Goal: Information Seeking & Learning: Compare options

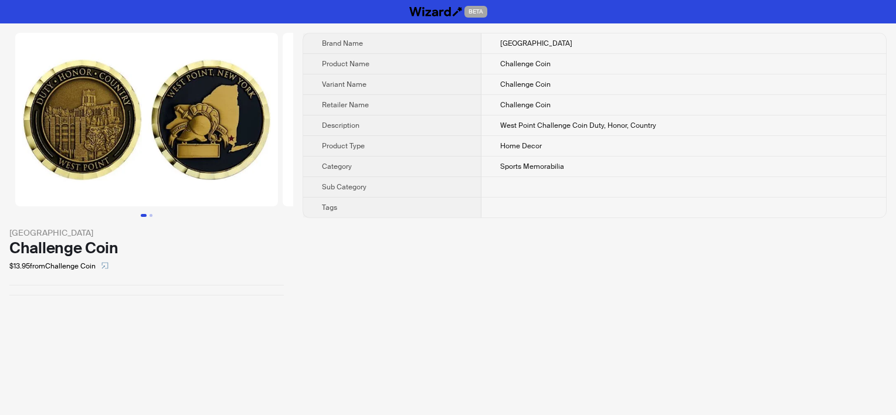
click at [464, 129] on th "Description" at bounding box center [392, 126] width 178 height 21
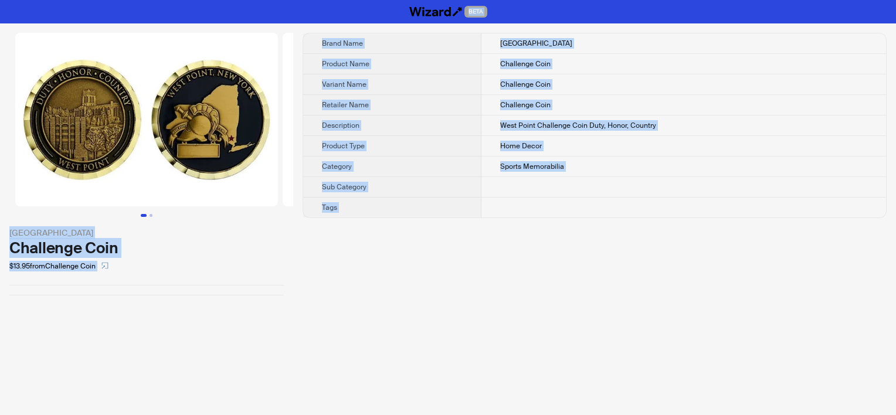
copy div "BETA West Point Challenge Coin $13.95 from Challenge Coin Brand Name West Point…"
click at [581, 198] on td at bounding box center [683, 208] width 405 height 21
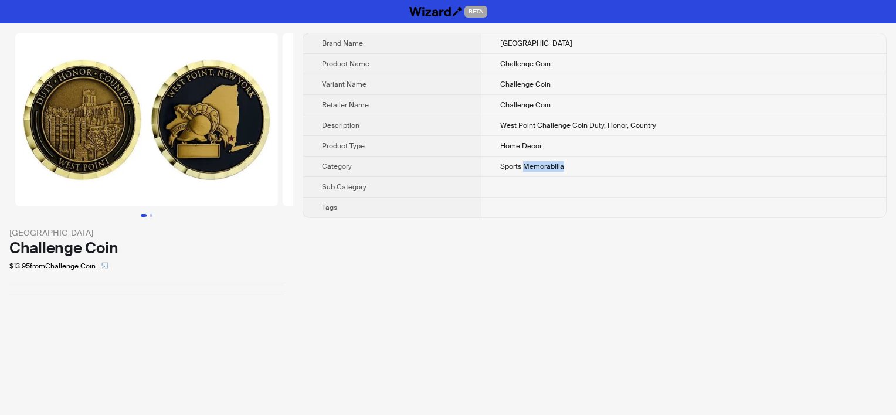
drag, startPoint x: 525, startPoint y: 163, endPoint x: 568, endPoint y: 166, distance: 42.9
click at [568, 166] on td "Sports Memorabilia" at bounding box center [683, 167] width 405 height 21
copy span "Memorabilia"
click at [531, 81] on span "Challenge Coin" at bounding box center [525, 84] width 50 height 9
click at [151, 215] on button "Go to slide 2" at bounding box center [151, 215] width 3 height 3
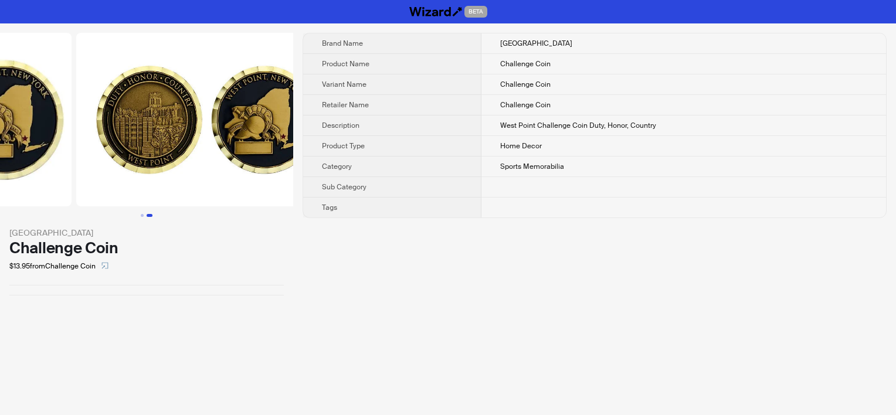
scroll to position [0, 267]
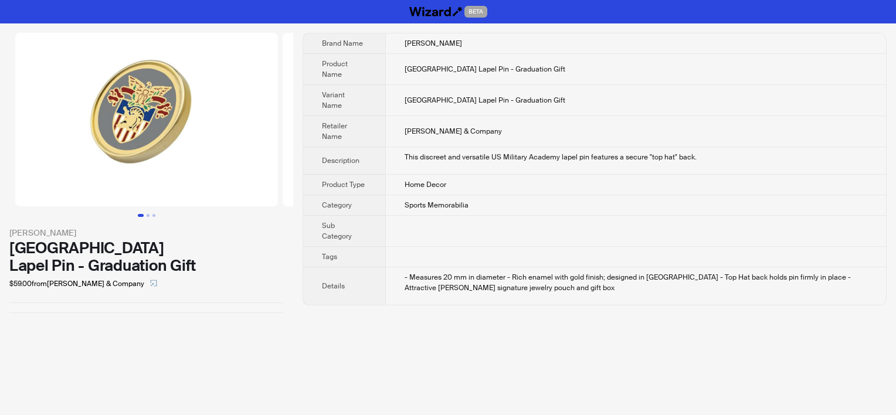
click at [429, 152] on div "This discreet and versatile US Military Academy lapel pin features a secure "to…" at bounding box center [636, 157] width 463 height 11
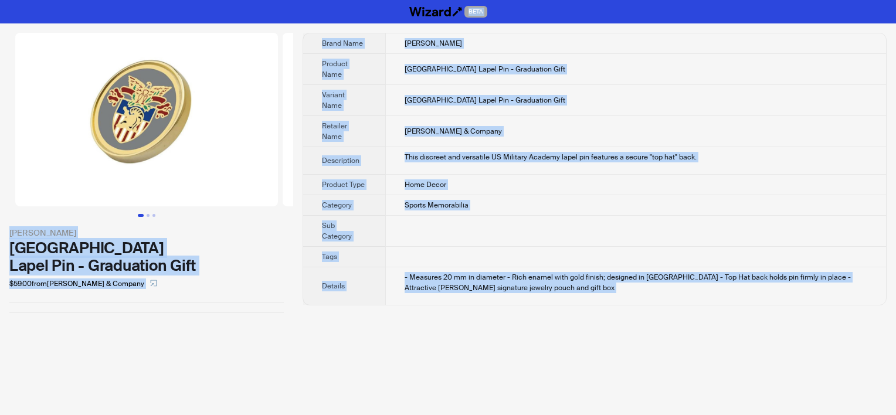
copy div "BETA [PERSON_NAME] West Point Lapel Pin - Graduation Gift $59.00 from [PERSON_N…"
click at [430, 96] on span "[GEOGRAPHIC_DATA] Lapel Pin - Graduation Gift" at bounding box center [485, 100] width 161 height 9
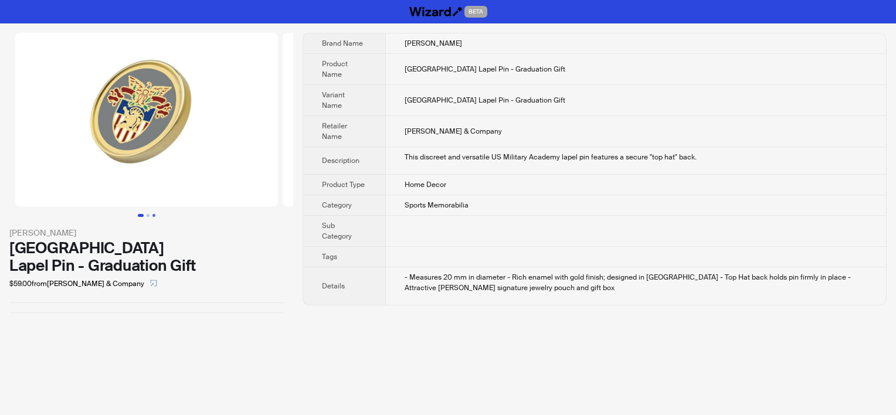
click at [152, 214] on button "Go to slide 3" at bounding box center [153, 215] width 3 height 3
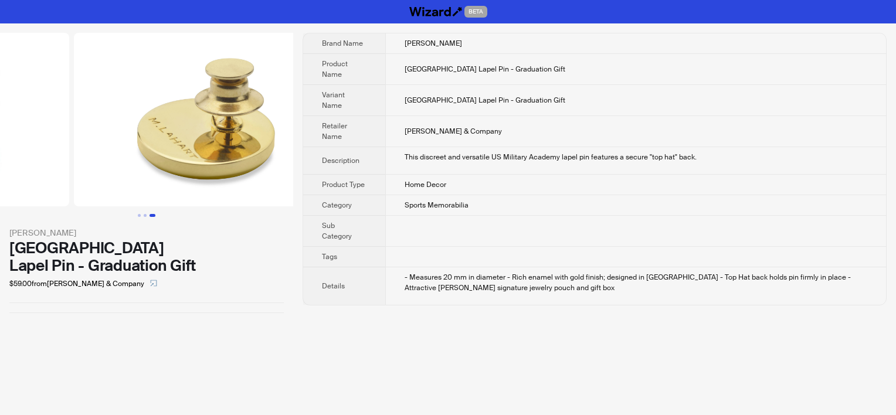
scroll to position [0, 535]
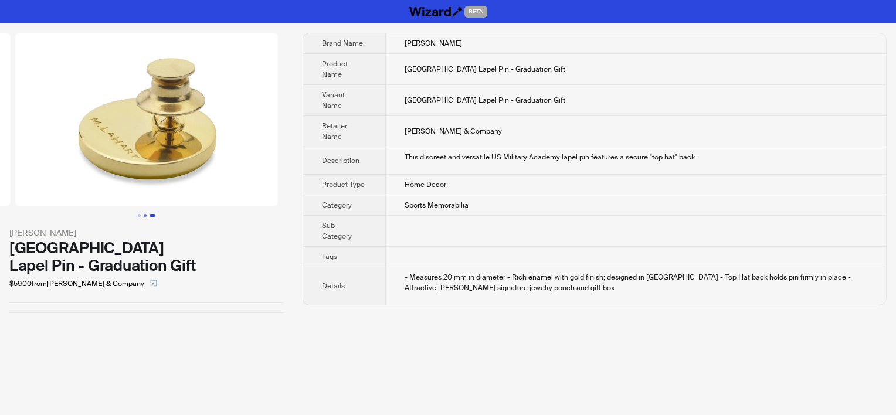
click at [144, 215] on button "Go to slide 2" at bounding box center [145, 215] width 3 height 3
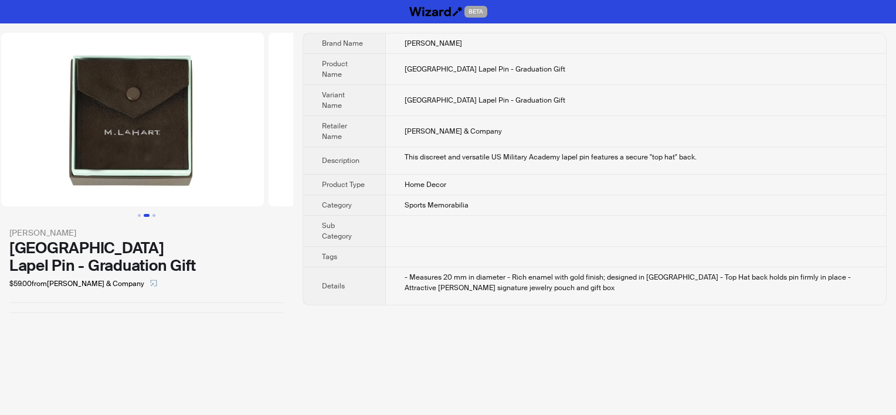
scroll to position [0, 267]
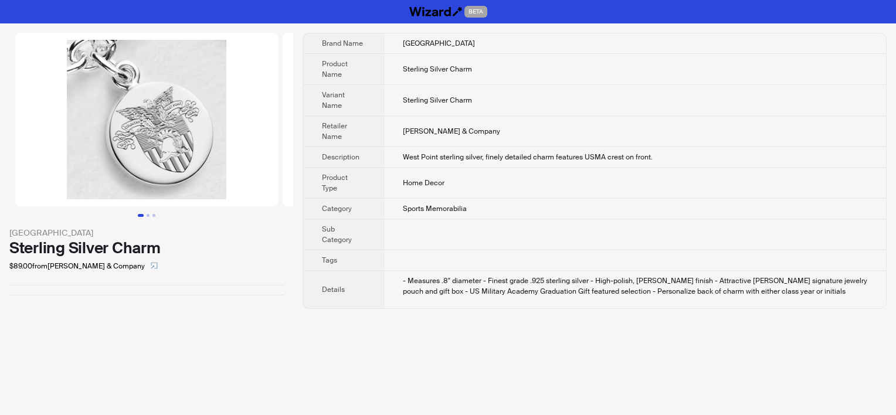
click at [432, 138] on td "M.LaHart & Company" at bounding box center [634, 131] width 502 height 31
click at [437, 178] on span "Home Decor" at bounding box center [424, 182] width 42 height 9
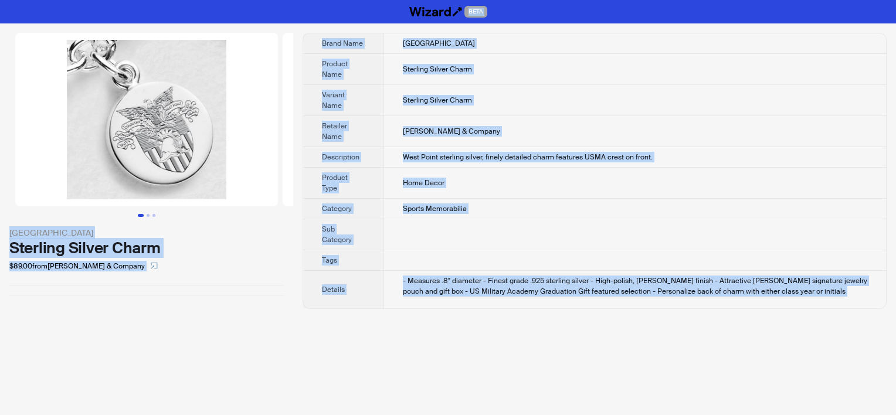
copy div "BETA West Point Sterling Silver Charm $89.00 from M.LaHart & Company Brand Name…"
click at [369, 72] on th "Product Name" at bounding box center [343, 69] width 80 height 31
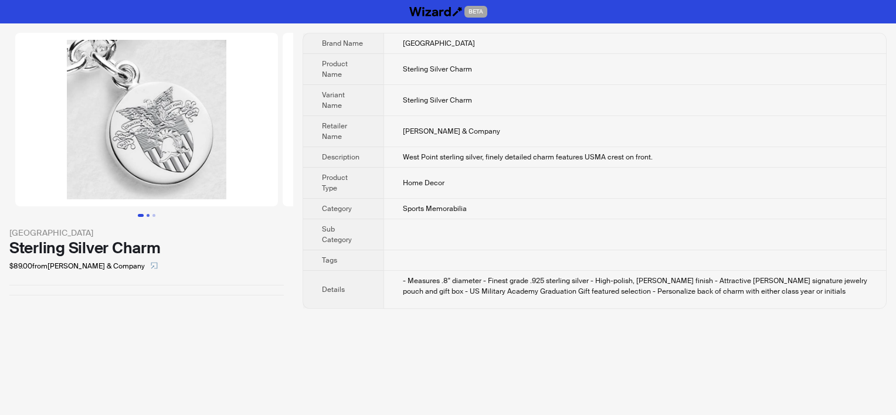
click at [150, 215] on button "Go to slide 2" at bounding box center [148, 215] width 3 height 3
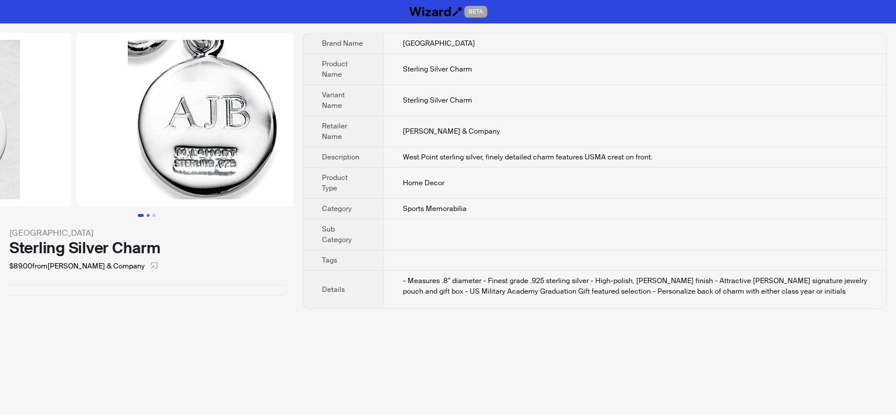
scroll to position [0, 267]
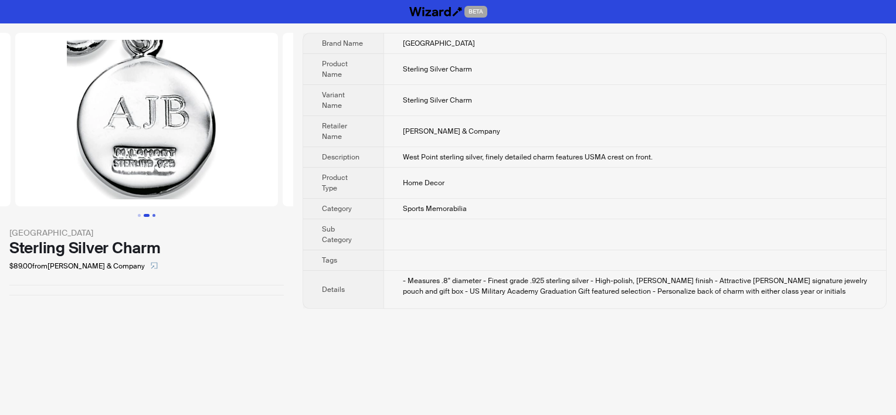
click at [155, 216] on button "Go to slide 3" at bounding box center [153, 215] width 3 height 3
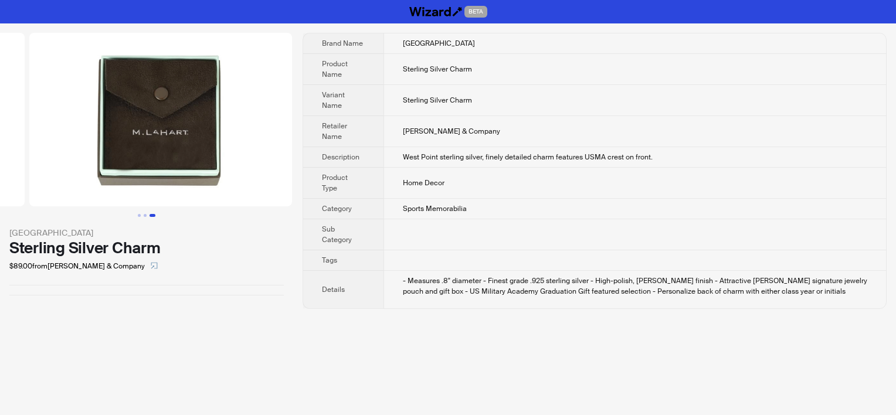
scroll to position [0, 535]
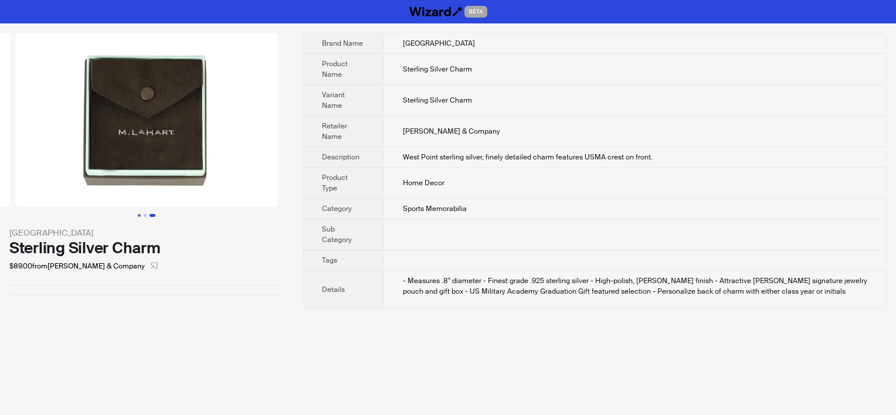
click at [141, 214] on button "Go to slide 1" at bounding box center [139, 215] width 3 height 3
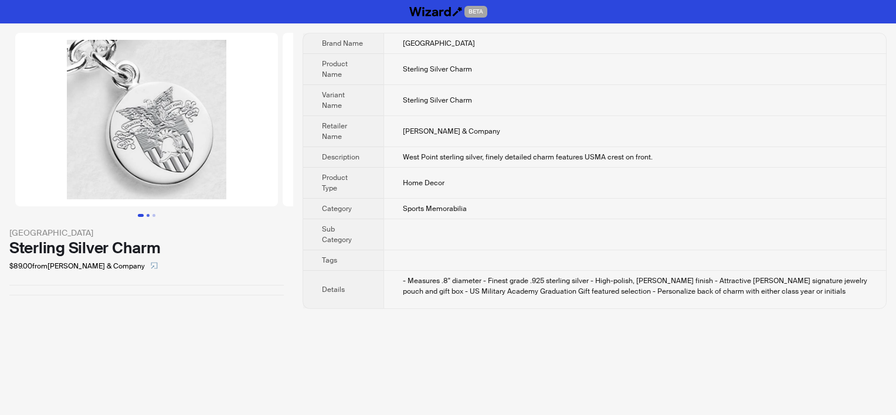
click at [147, 217] on button "Go to slide 2" at bounding box center [148, 215] width 3 height 3
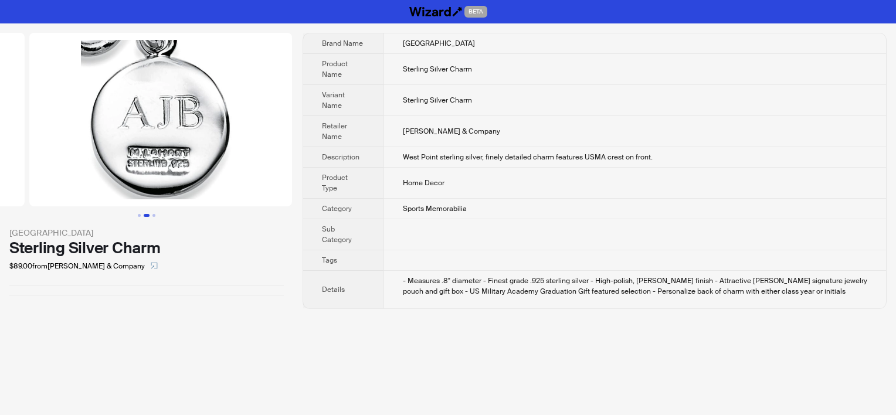
scroll to position [0, 267]
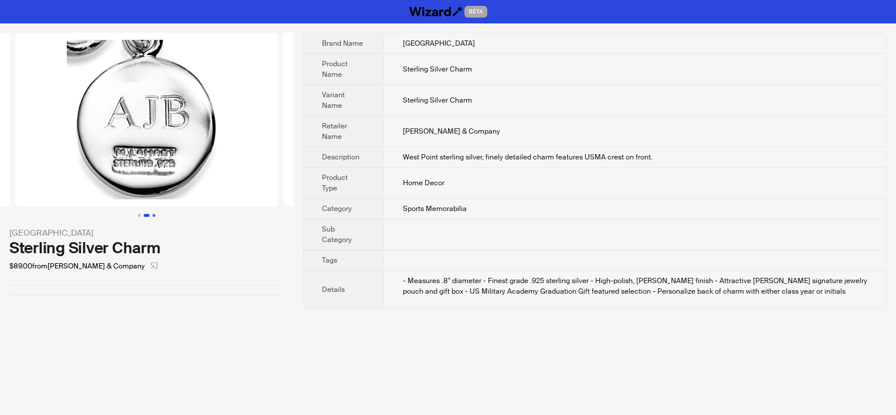
click at [152, 215] on button "Go to slide 3" at bounding box center [153, 215] width 3 height 3
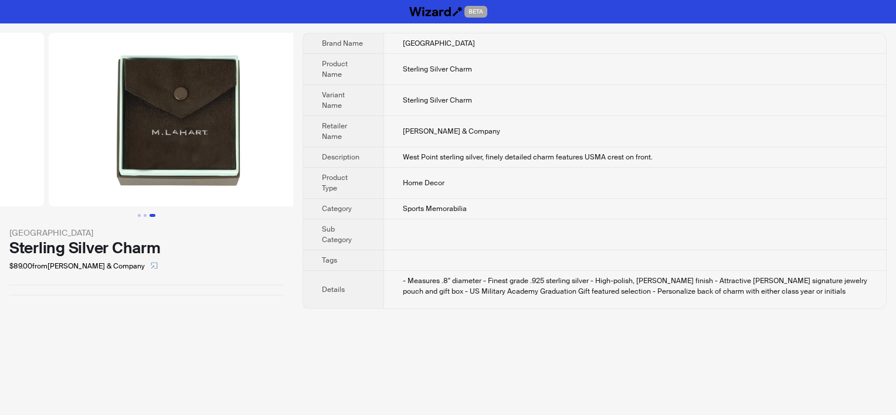
scroll to position [0, 535]
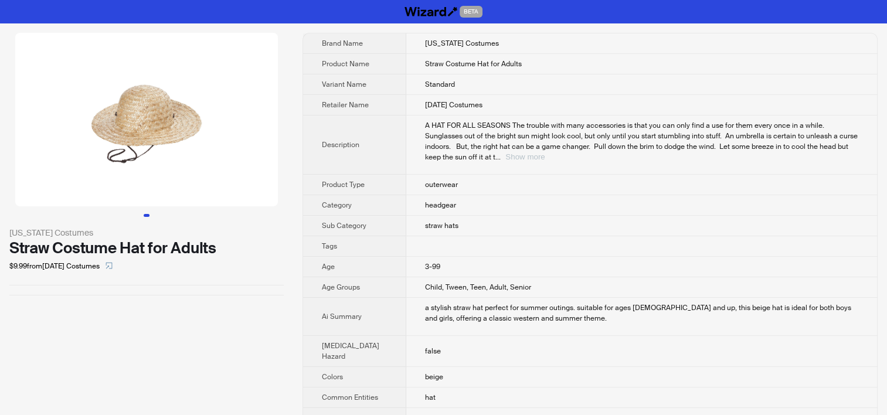
click at [545, 161] on button "Show more" at bounding box center [524, 156] width 39 height 9
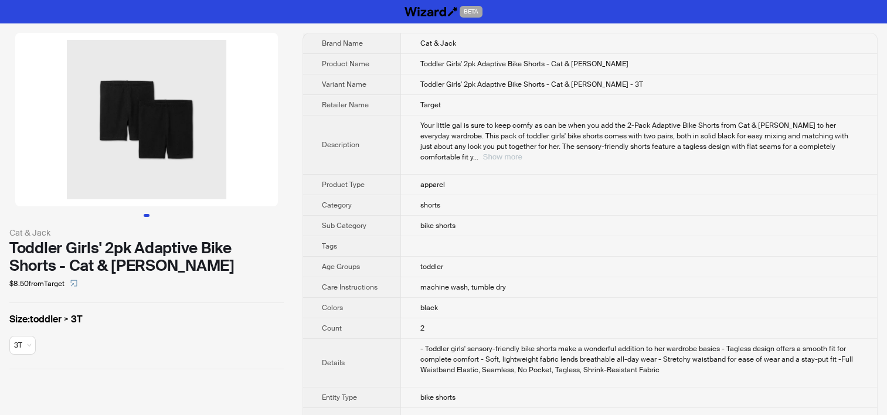
click at [522, 152] on button "Show more" at bounding box center [502, 156] width 39 height 9
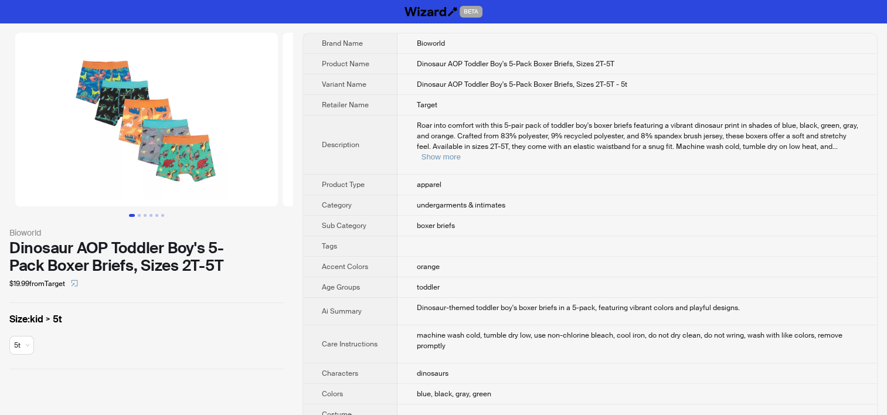
click at [816, 148] on div "Roar into comfort with this 5-pair pack of toddler boy's boxer briefs featuring…" at bounding box center [637, 141] width 442 height 42
click at [460, 152] on button "Show more" at bounding box center [440, 156] width 39 height 9
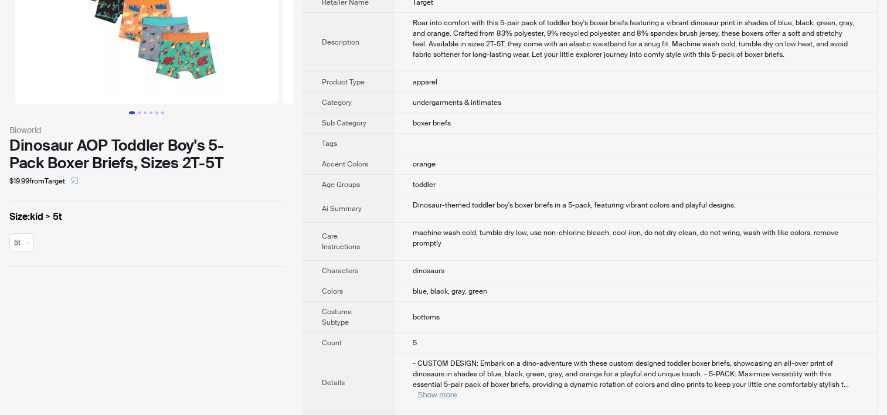
scroll to position [176, 0]
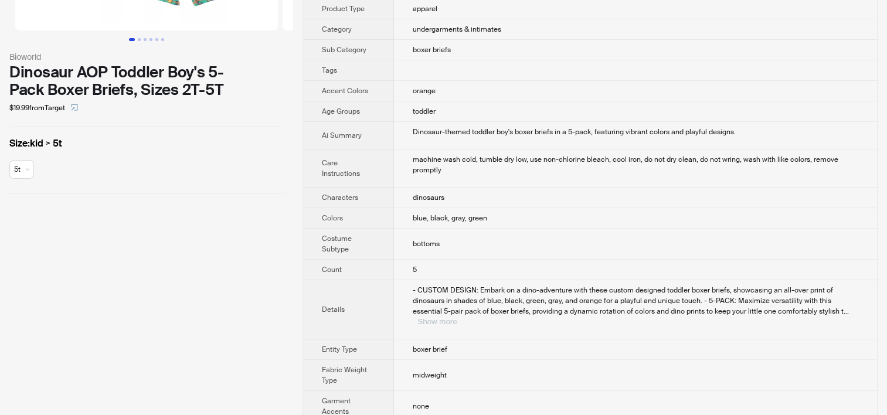
click at [457, 317] on button "Show more" at bounding box center [436, 321] width 39 height 9
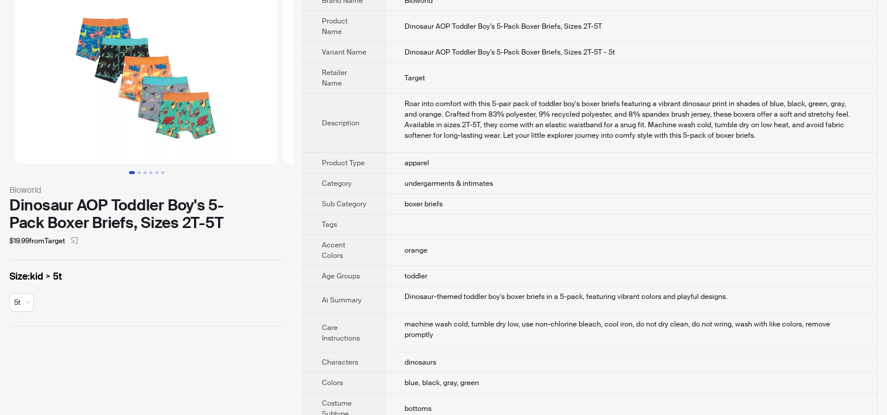
scroll to position [0, 0]
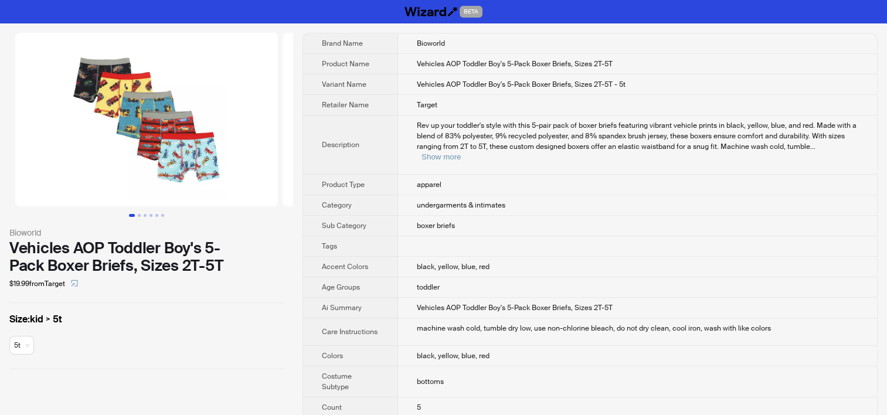
click at [834, 138] on span "Rev up your toddler's style with this 5-pair pack of boxer briefs featuring vib…" at bounding box center [637, 136] width 440 height 30
click at [461, 152] on button "Show more" at bounding box center [441, 156] width 39 height 9
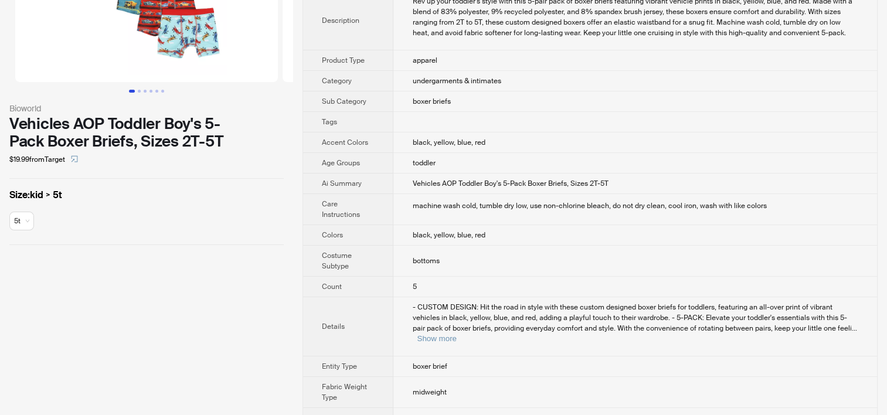
scroll to position [352, 0]
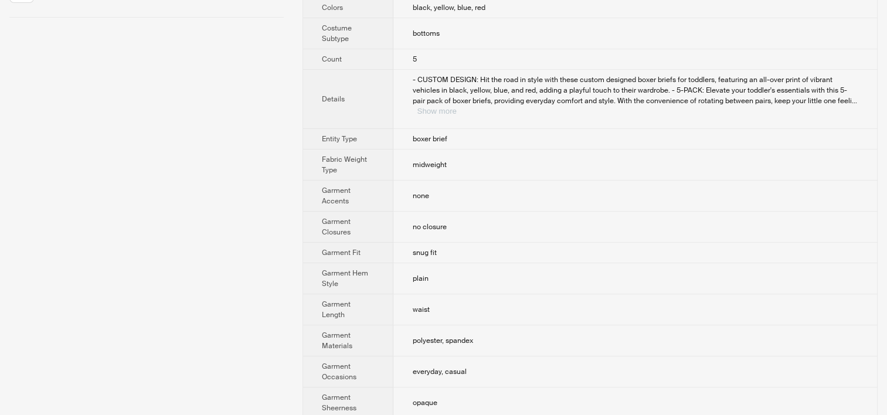
click at [456, 107] on button "Show more" at bounding box center [436, 111] width 39 height 9
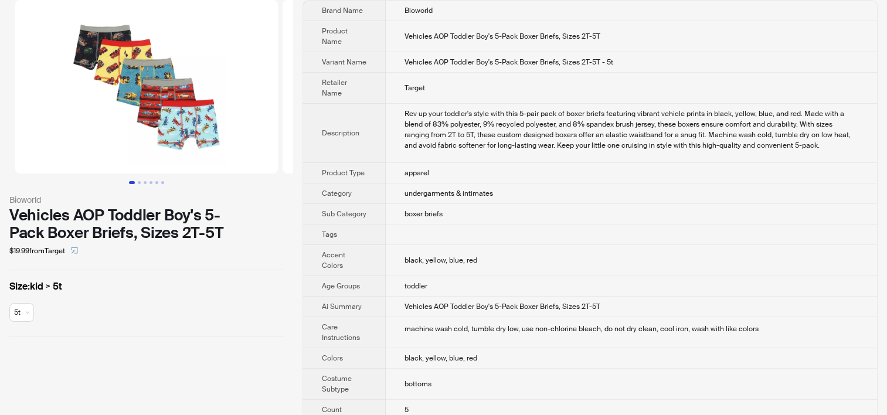
scroll to position [59, 0]
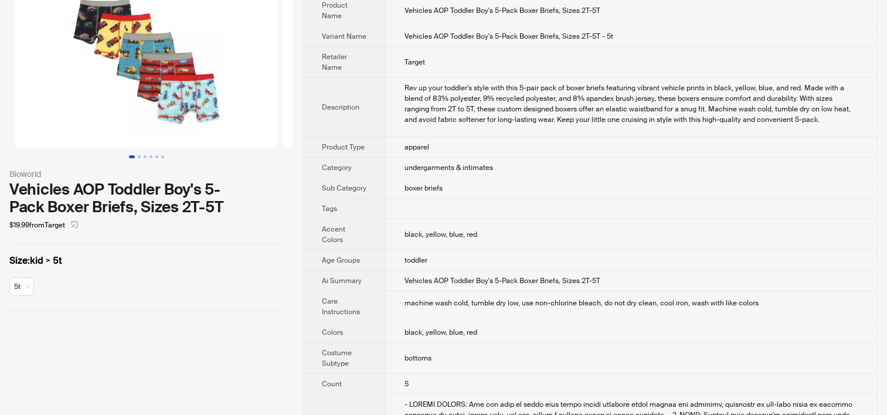
click at [412, 158] on td "undergarments & intimates" at bounding box center [631, 168] width 491 height 21
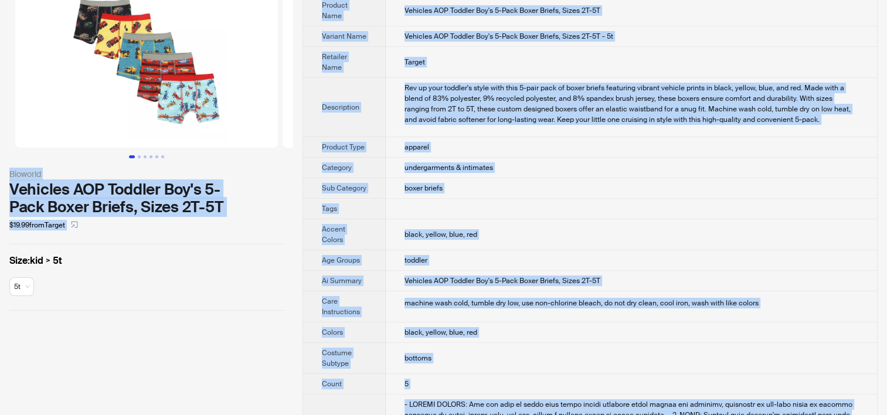
copy div "BETA Bioworld Vehicles AOP Toddler Boy's 5-Pack Boxer Briefs, Sizes 2T-5T $19.9…"
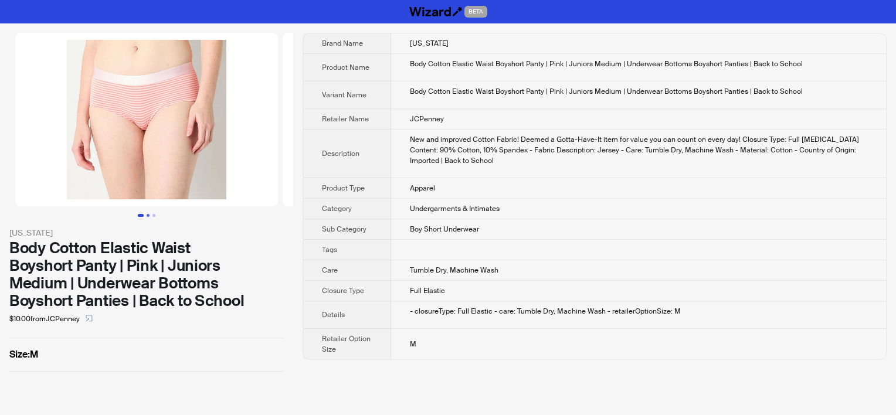
click at [150, 214] on button "Go to slide 2" at bounding box center [148, 215] width 3 height 3
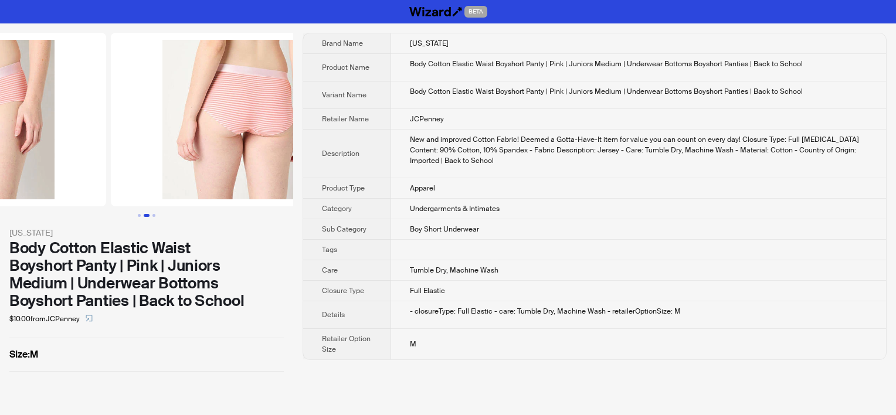
scroll to position [0, 267]
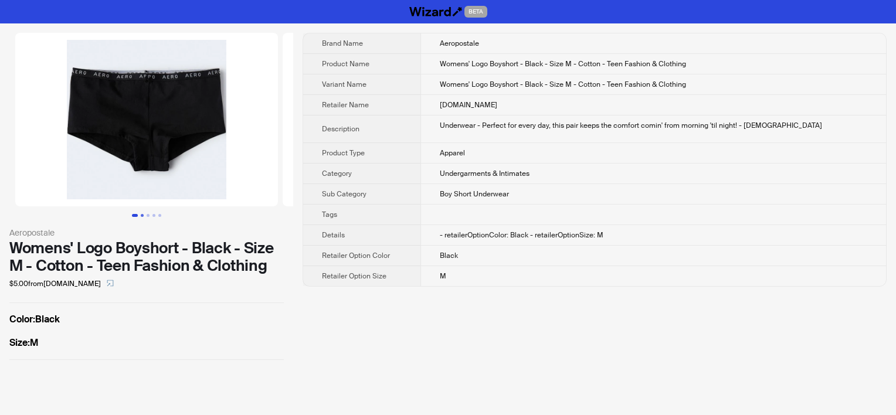
click at [144, 216] on button "Go to slide 2" at bounding box center [142, 215] width 3 height 3
click at [158, 216] on button "Go to slide 5" at bounding box center [159, 215] width 3 height 3
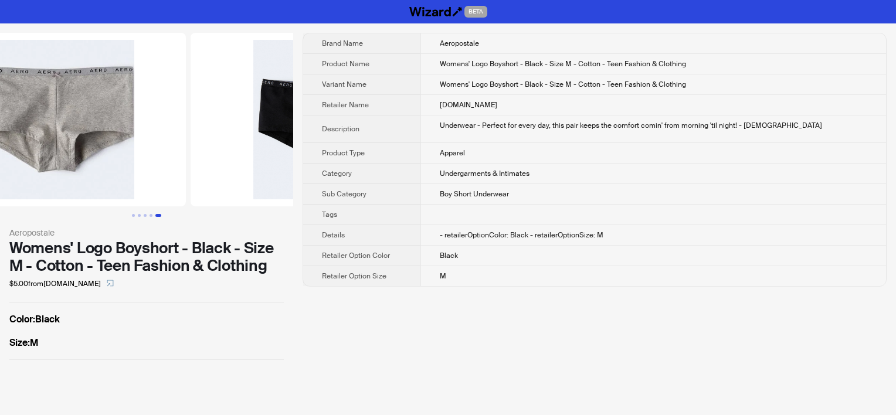
scroll to position [0, 1069]
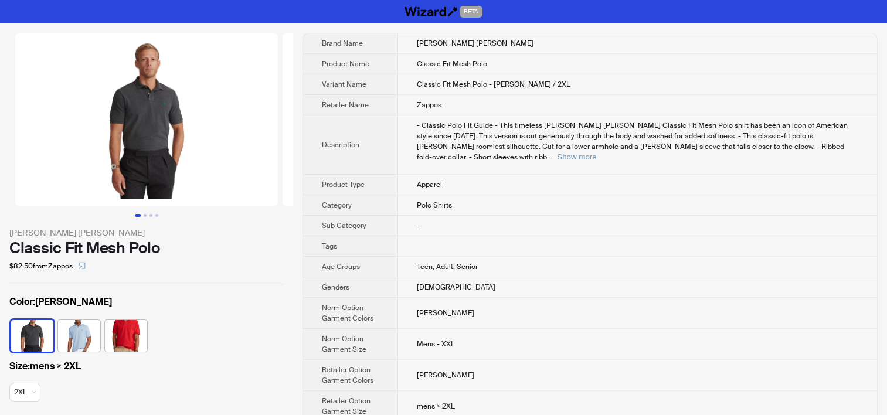
click at [848, 141] on div "- Classic Polo Fit Guide - This timeless Polo Ralph Lauren Classic Fit Mesh Pol…" at bounding box center [638, 141] width 442 height 42
click at [596, 152] on button "Show more" at bounding box center [576, 156] width 39 height 9
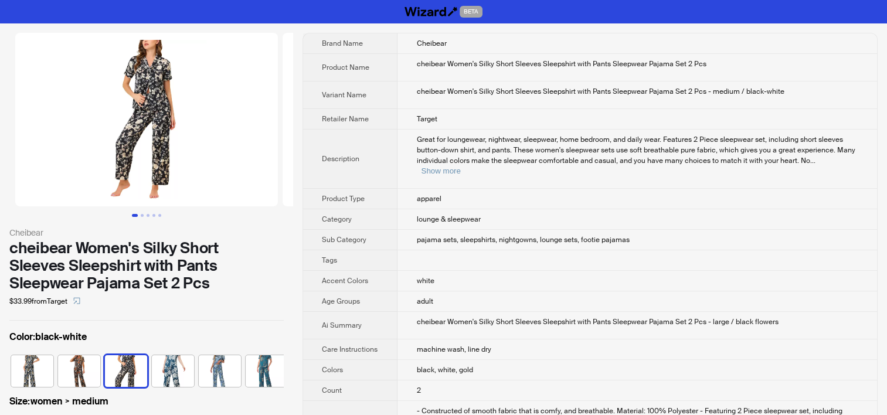
scroll to position [0, 77]
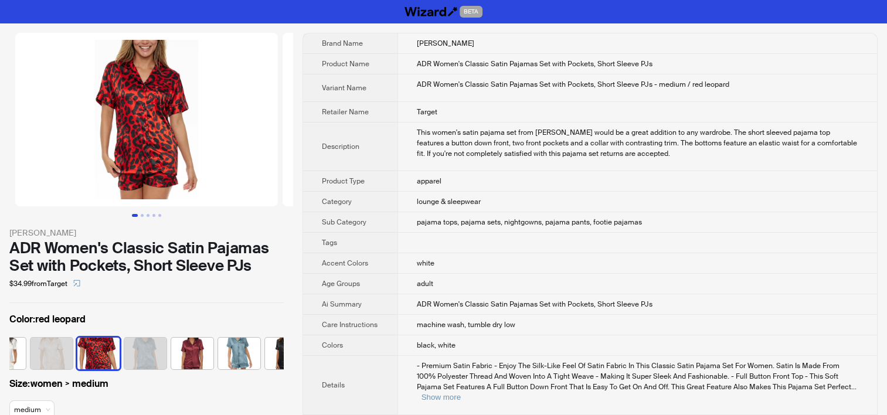
scroll to position [0, 171]
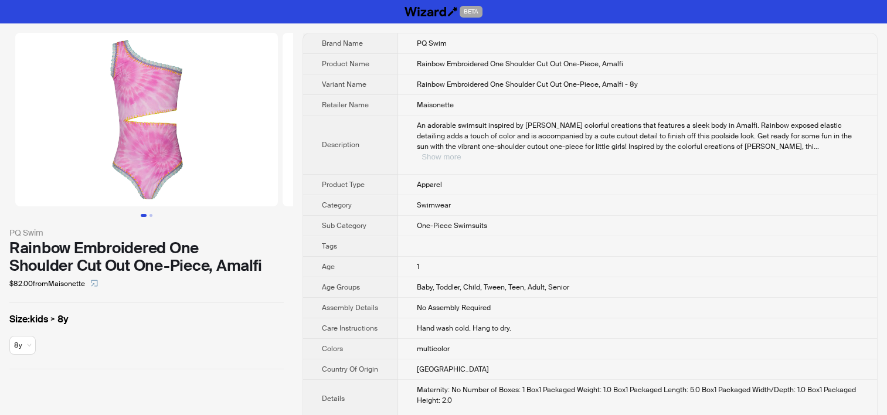
click at [461, 152] on button "Show more" at bounding box center [441, 156] width 39 height 9
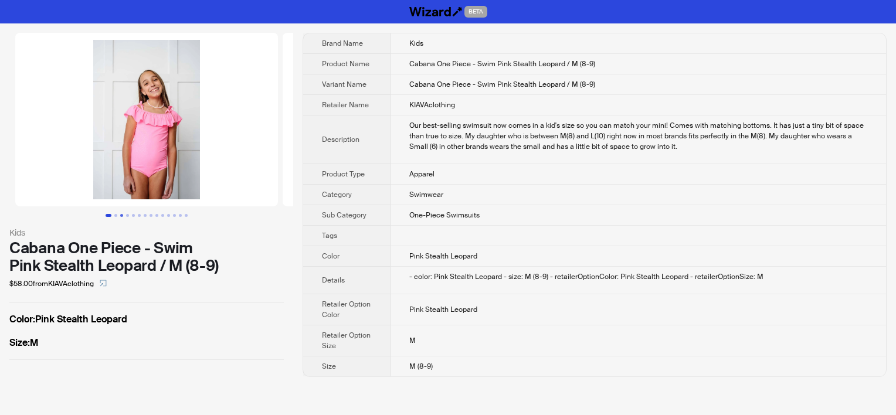
click at [123, 214] on button "Go to slide 3" at bounding box center [121, 215] width 3 height 3
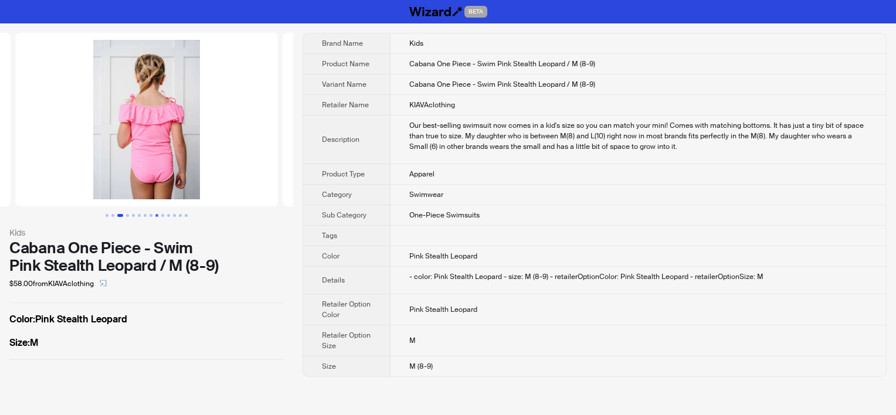
click at [155, 214] on button "Go to slide 9" at bounding box center [156, 215] width 3 height 3
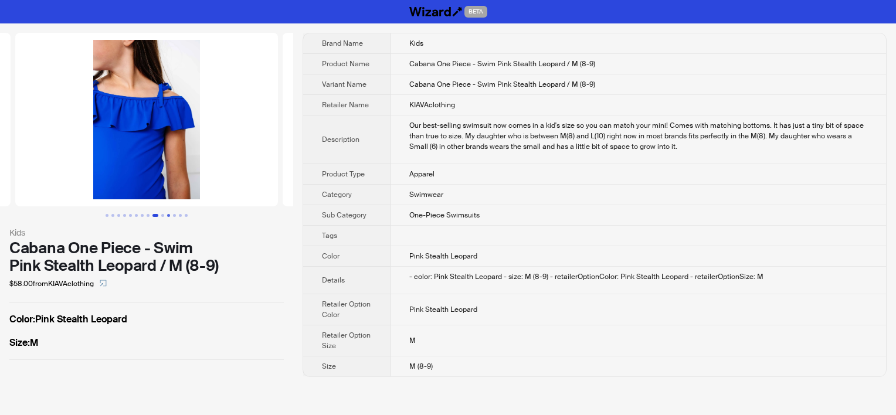
click at [167, 214] on button "Go to slide 11" at bounding box center [168, 215] width 3 height 3
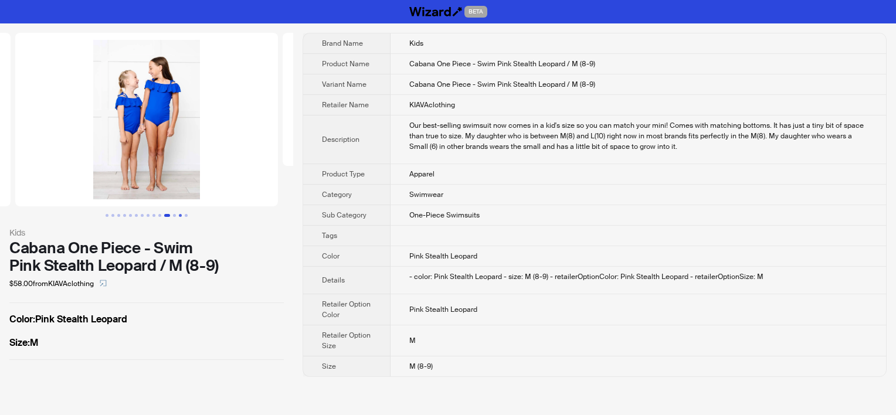
click at [182, 216] on button "Go to slide 13" at bounding box center [180, 215] width 3 height 3
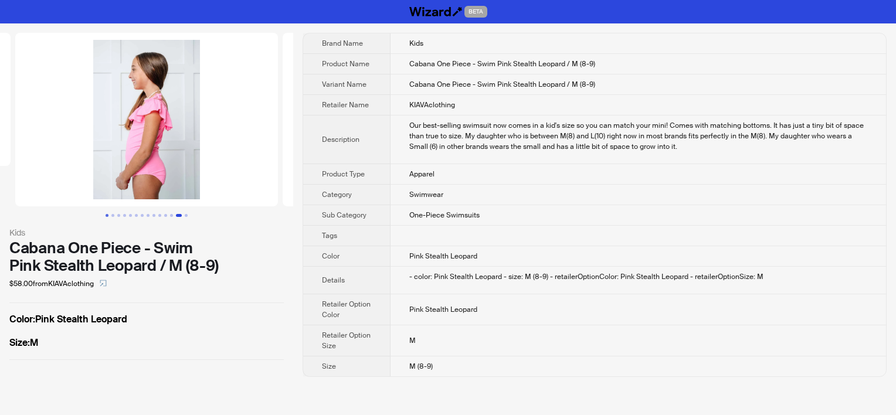
click at [106, 214] on button "Go to slide 1" at bounding box center [107, 215] width 3 height 3
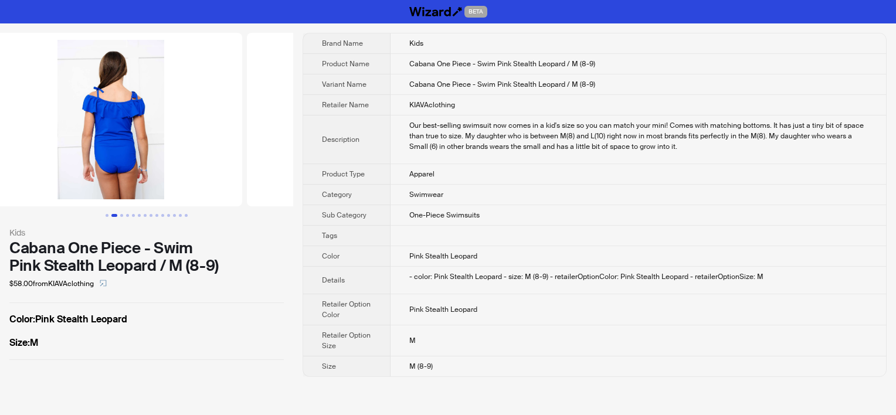
scroll to position [0, 233]
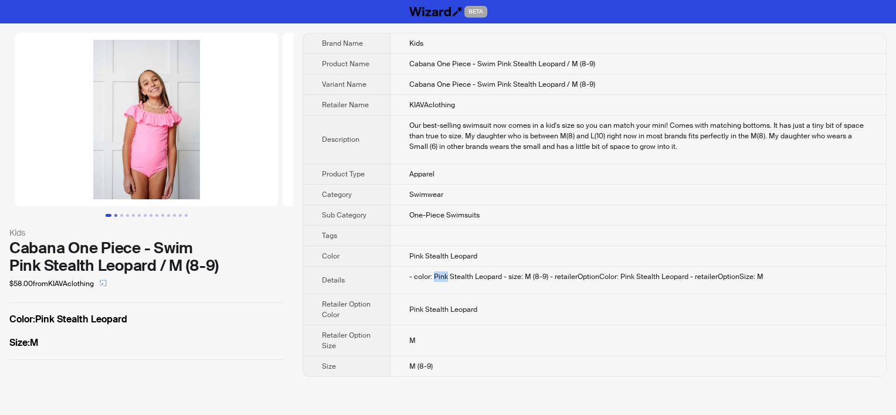
click at [117, 214] on button "Go to slide 2" at bounding box center [115, 215] width 3 height 3
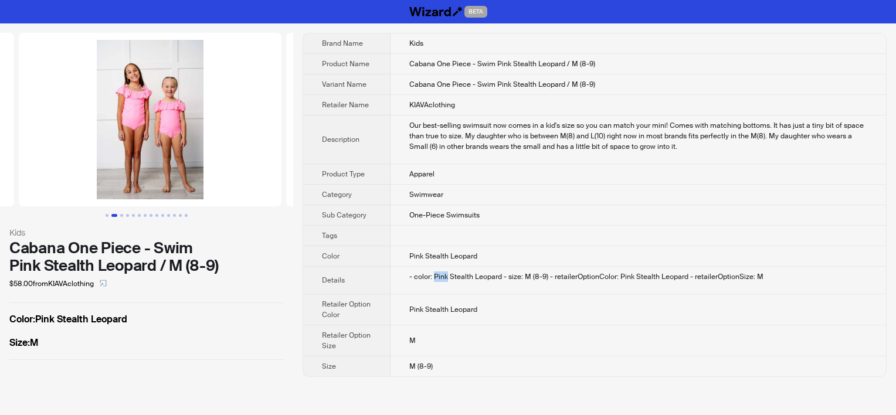
scroll to position [0, 267]
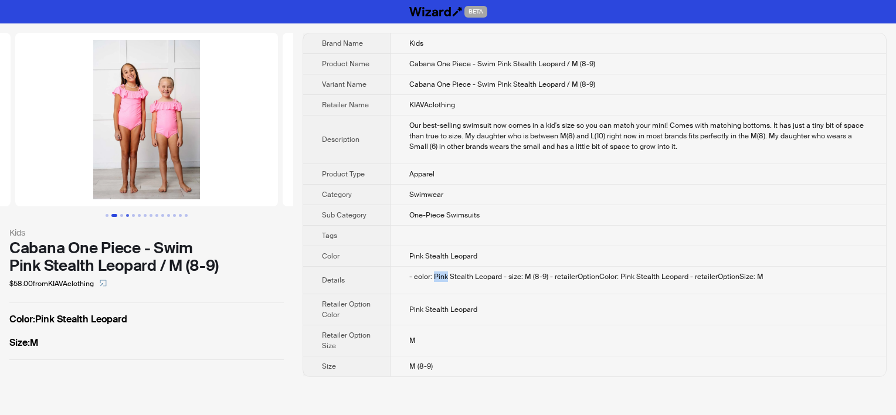
click at [126, 215] on button "Go to slide 4" at bounding box center [127, 215] width 3 height 3
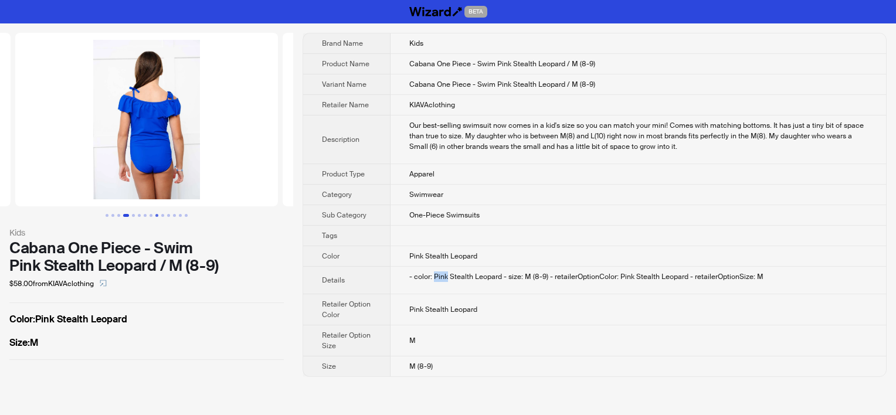
click at [158, 216] on button "Go to slide 9" at bounding box center [156, 215] width 3 height 3
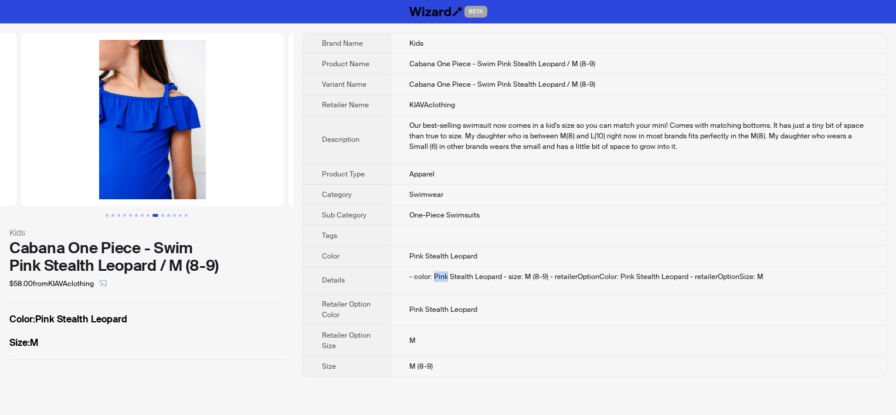
scroll to position [0, 2139]
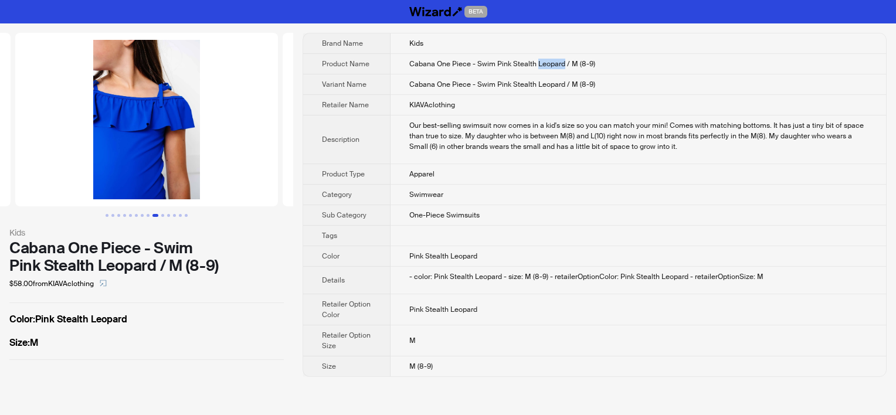
drag, startPoint x: 535, startPoint y: 63, endPoint x: 562, endPoint y: 64, distance: 27.6
click at [562, 64] on span "Cabana One Piece - Swim Pink Stealth Leopard / M (8-9)" at bounding box center [502, 63] width 186 height 9
drag, startPoint x: 562, startPoint y: 64, endPoint x: 549, endPoint y: 94, distance: 33.1
click at [549, 95] on td "KIAVAclothing" at bounding box center [637, 105] width 495 height 21
click at [108, 215] on button "Go to slide 1" at bounding box center [107, 215] width 3 height 3
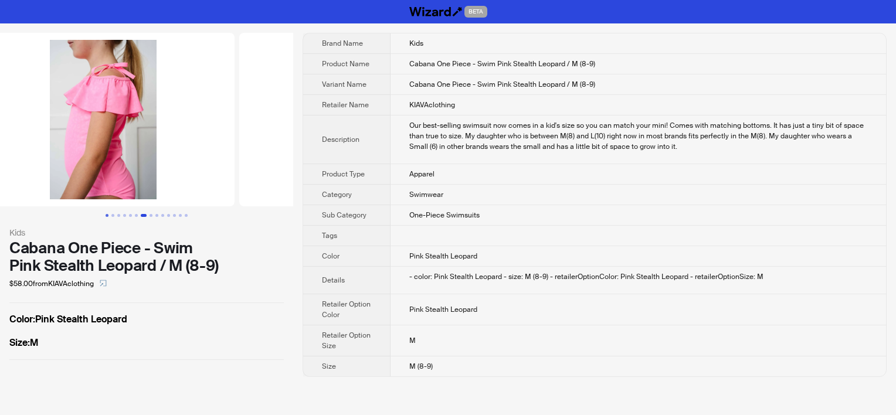
scroll to position [0, 500]
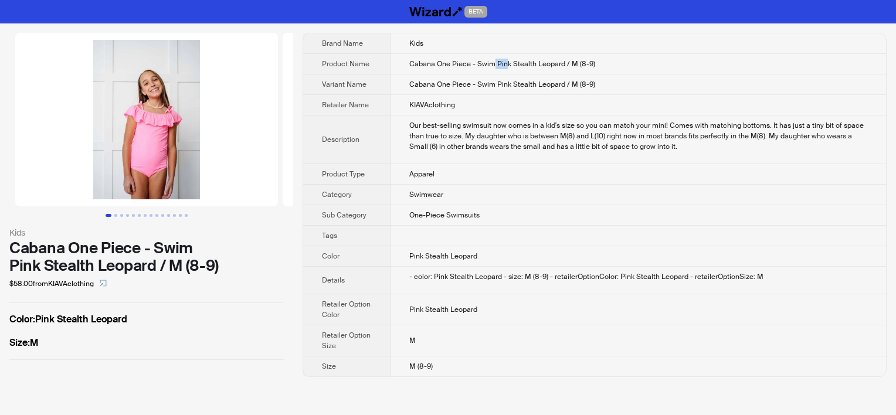
drag, startPoint x: 493, startPoint y: 63, endPoint x: 505, endPoint y: 63, distance: 12.3
click at [505, 63] on span "Cabana One Piece - Swim Pink Stealth Leopard / M (8-9)" at bounding box center [502, 63] width 186 height 9
drag, startPoint x: 505, startPoint y: 63, endPoint x: 487, endPoint y: 76, distance: 22.8
click at [487, 76] on td "Cabana One Piece - Swim Pink Stealth Leopard / M (8-9)" at bounding box center [637, 84] width 495 height 21
drag, startPoint x: 476, startPoint y: 64, endPoint x: 563, endPoint y: 62, distance: 86.8
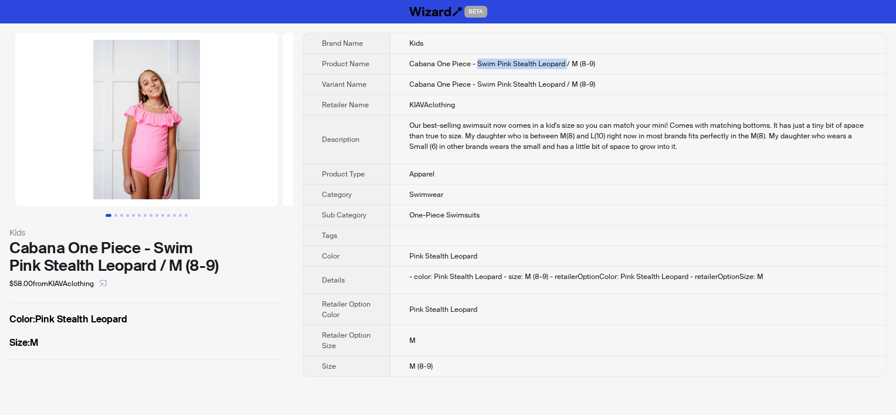
click at [563, 62] on span "Cabana One Piece - Swim Pink Stealth Leopard / M (8-9)" at bounding box center [502, 63] width 186 height 9
drag, startPoint x: 563, startPoint y: 62, endPoint x: 556, endPoint y: 102, distance: 41.1
click at [556, 102] on td "KIAVAclothing" at bounding box center [637, 105] width 495 height 21
drag, startPoint x: 578, startPoint y: 62, endPoint x: 589, endPoint y: 63, distance: 11.3
click at [589, 63] on span "Cabana One Piece - Swim Pink Stealth Leopard / M (8-9)" at bounding box center [502, 63] width 186 height 9
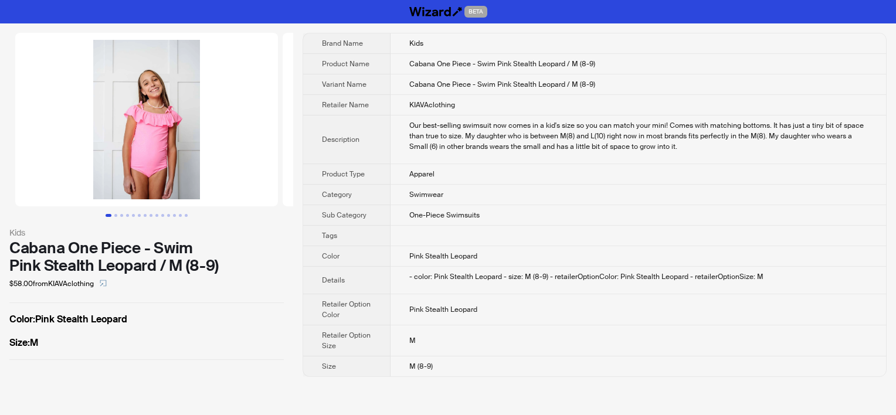
drag, startPoint x: 589, startPoint y: 63, endPoint x: 575, endPoint y: 105, distance: 43.9
click at [575, 105] on td "KIAVAclothing" at bounding box center [637, 105] width 495 height 21
click at [589, 226] on td at bounding box center [637, 236] width 495 height 21
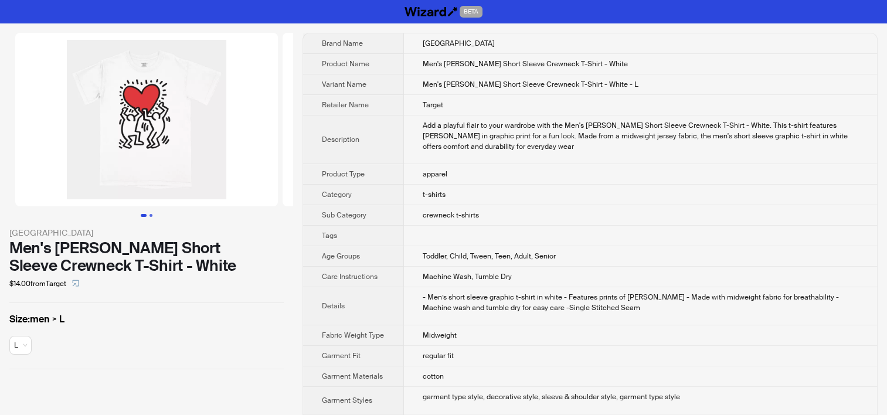
click at [150, 214] on button "Go to slide 2" at bounding box center [151, 215] width 3 height 3
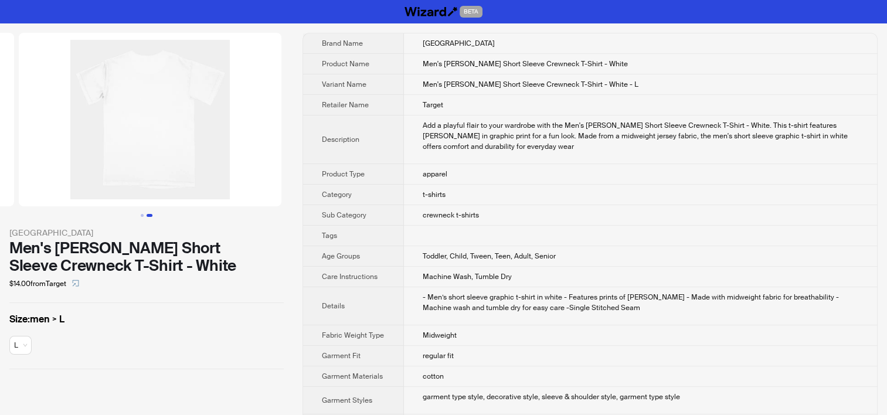
scroll to position [0, 267]
click at [141, 216] on button "Go to slide 1" at bounding box center [142, 215] width 3 height 3
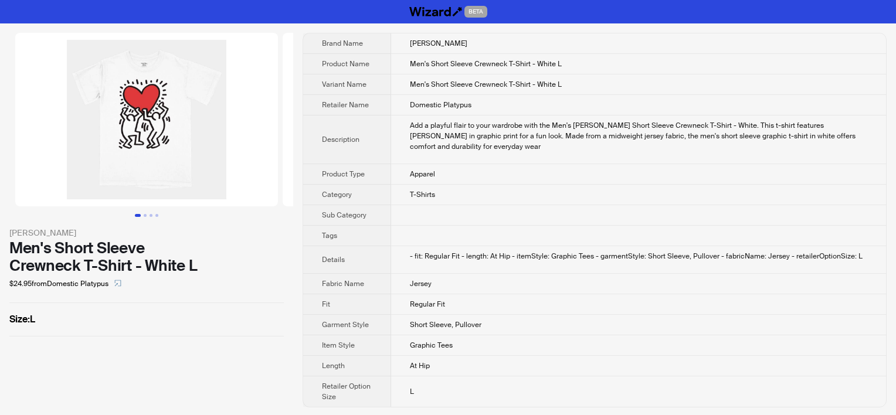
click at [337, 120] on th "Description" at bounding box center [347, 140] width 88 height 49
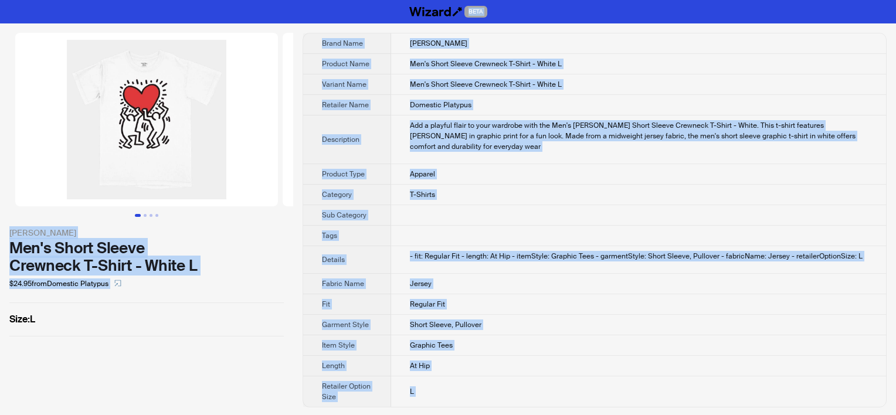
copy div "BETA Keith Haring Men's Short Sleeve Crewneck T-Shirt - White L $24.95 from Dom…"
click at [410, 87] on span "Men's Short Sleeve Crewneck T-Shirt - White L" at bounding box center [486, 84] width 152 height 9
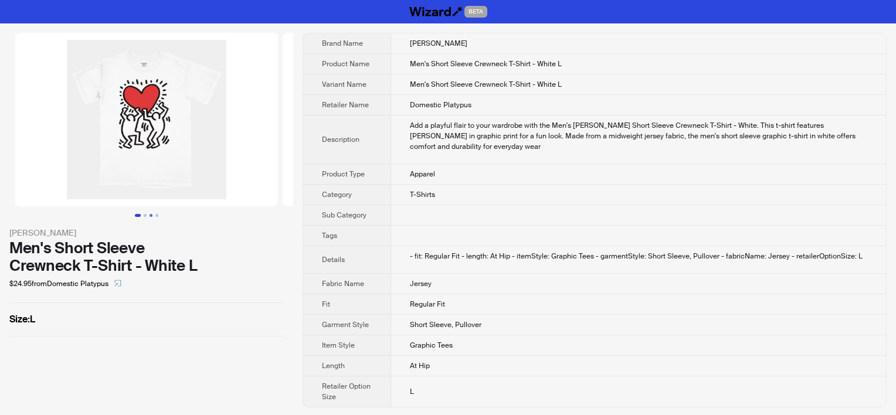
click at [150, 215] on button "Go to slide 3" at bounding box center [151, 215] width 3 height 3
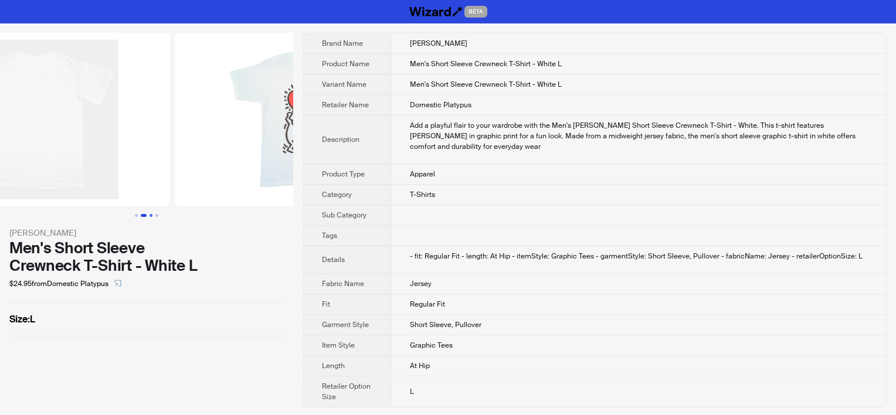
click at [152, 215] on ul at bounding box center [146, 215] width 293 height 3
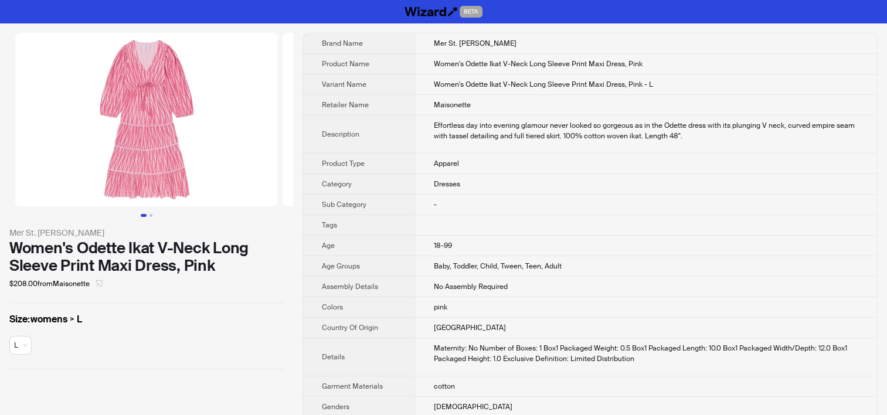
click at [99, 284] on icon "select" at bounding box center [99, 283] width 7 height 7
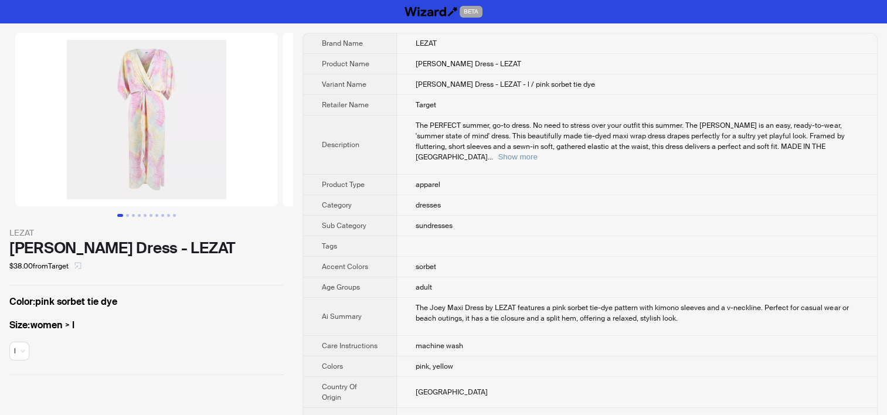
click at [84, 264] on button "button" at bounding box center [78, 266] width 19 height 19
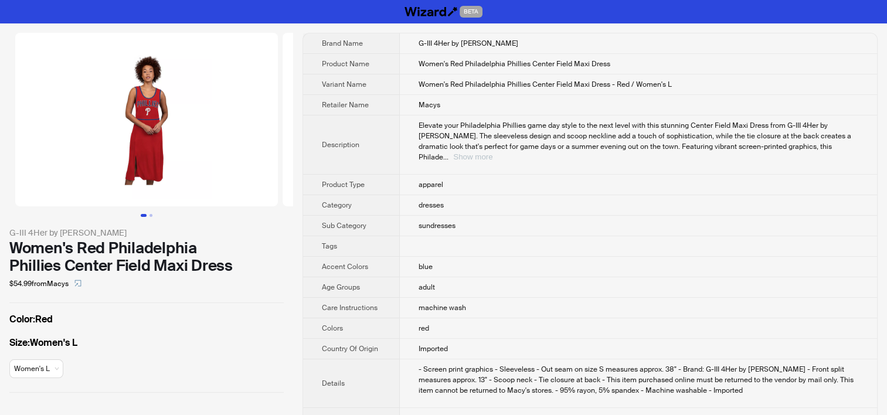
click at [493, 152] on button "Show more" at bounding box center [472, 156] width 39 height 9
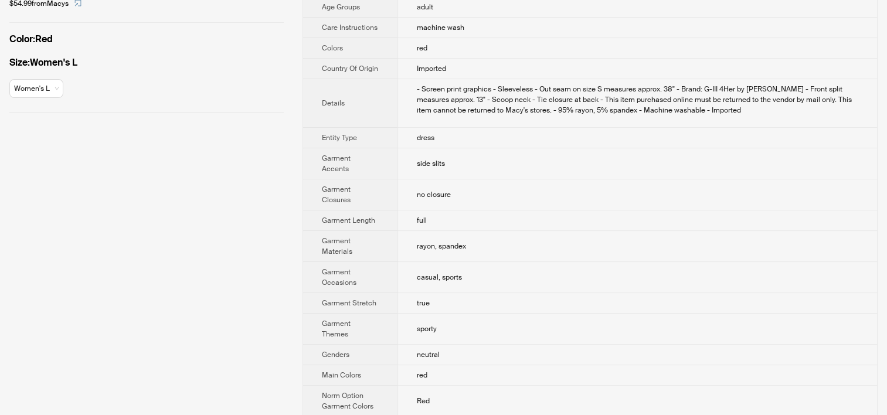
scroll to position [521, 0]
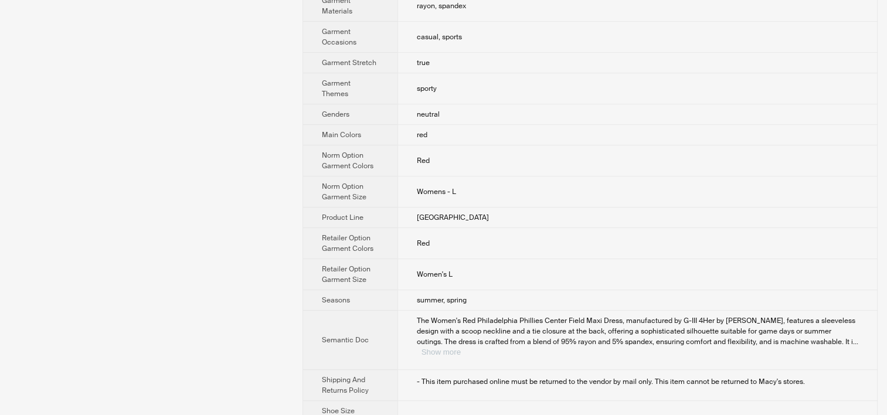
click at [461, 348] on button "Show more" at bounding box center [441, 352] width 39 height 9
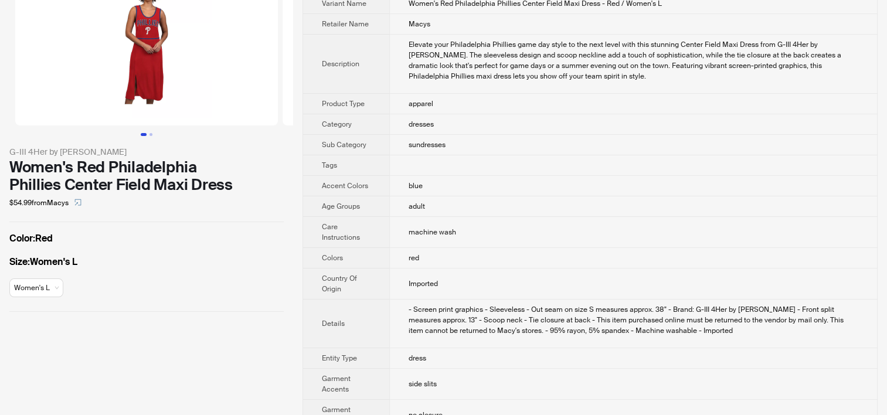
scroll to position [0, 0]
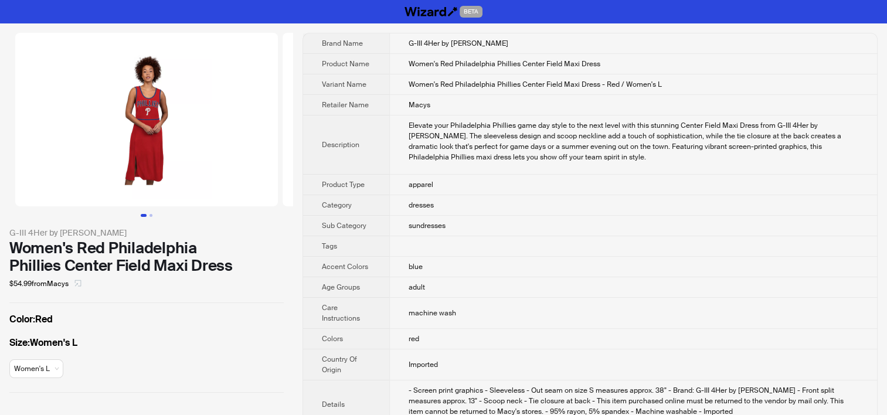
click at [82, 280] on icon "select" at bounding box center [77, 283] width 7 height 7
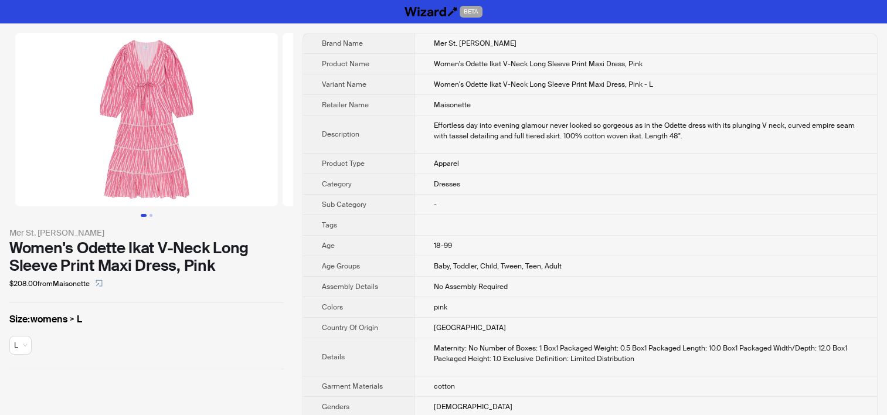
click at [597, 132] on div "Effortless day into evening glamour never looked so gorgeous as in the Odette d…" at bounding box center [646, 130] width 425 height 21
drag, startPoint x: 561, startPoint y: 135, endPoint x: 638, endPoint y: 134, distance: 77.4
click at [638, 134] on div "Effortless day into evening glamour never looked so gorgeous as in the Odette d…" at bounding box center [646, 130] width 425 height 21
drag, startPoint x: 638, startPoint y: 134, endPoint x: 587, endPoint y: 154, distance: 54.8
click at [587, 156] on td "Apparel" at bounding box center [646, 164] width 463 height 21
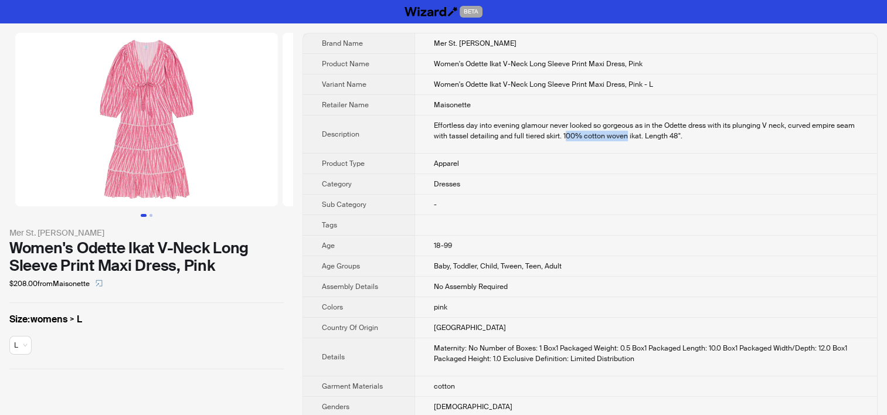
drag, startPoint x: 563, startPoint y: 134, endPoint x: 624, endPoint y: 135, distance: 61.0
click at [624, 135] on div "Effortless day into evening glamour never looked so gorgeous as in the Odette d…" at bounding box center [646, 130] width 425 height 21
drag, startPoint x: 624, startPoint y: 135, endPoint x: 597, endPoint y: 160, distance: 36.5
click at [597, 160] on td "Apparel" at bounding box center [646, 164] width 463 height 21
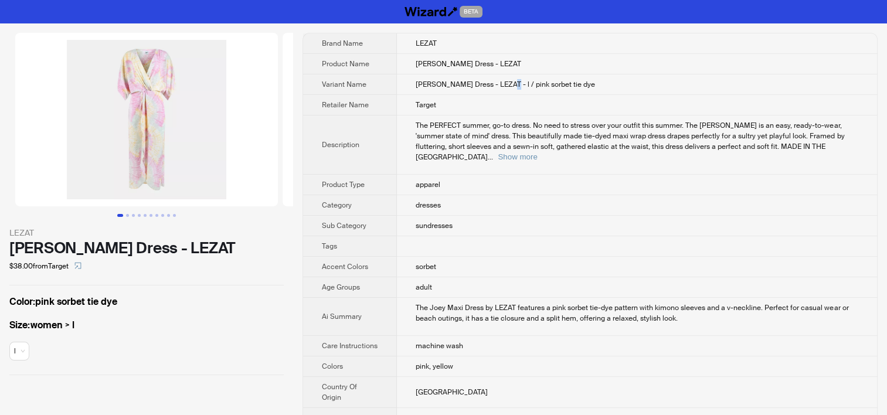
click at [505, 82] on span "[PERSON_NAME] Dress - LEZAT - l / pink sorbet tie dye" at bounding box center [505, 84] width 179 height 9
drag, startPoint x: 505, startPoint y: 82, endPoint x: 460, endPoint y: 233, distance: 157.5
click at [459, 236] on td at bounding box center [637, 246] width 480 height 21
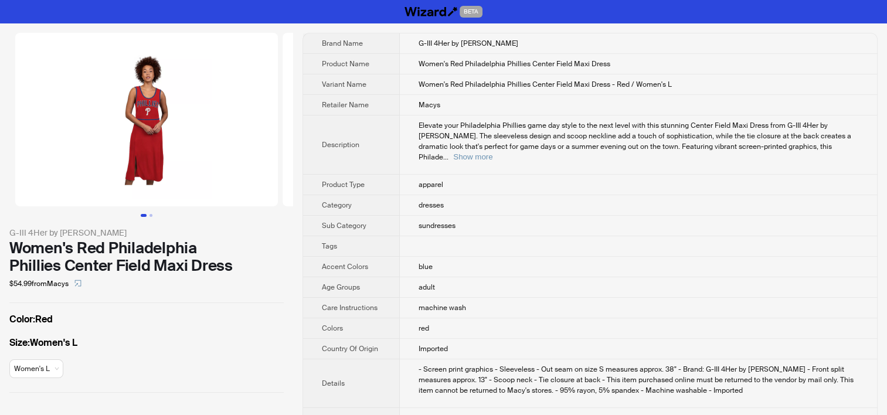
click at [744, 103] on td "Macys" at bounding box center [638, 105] width 477 height 21
